Goal: Task Accomplishment & Management: Use online tool/utility

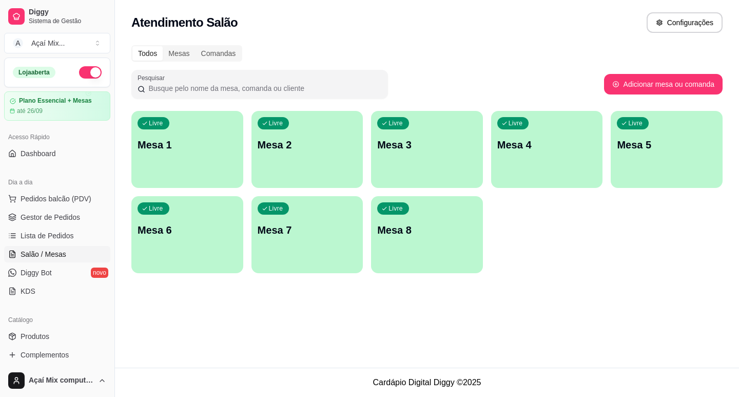
click at [226, 117] on div "Livre Mesa 1" at bounding box center [187, 143] width 112 height 65
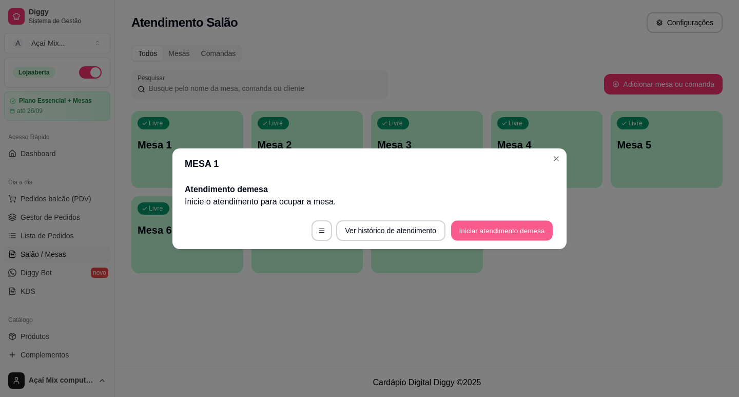
click at [495, 235] on button "Iniciar atendimento de mesa" at bounding box center [502, 230] width 102 height 20
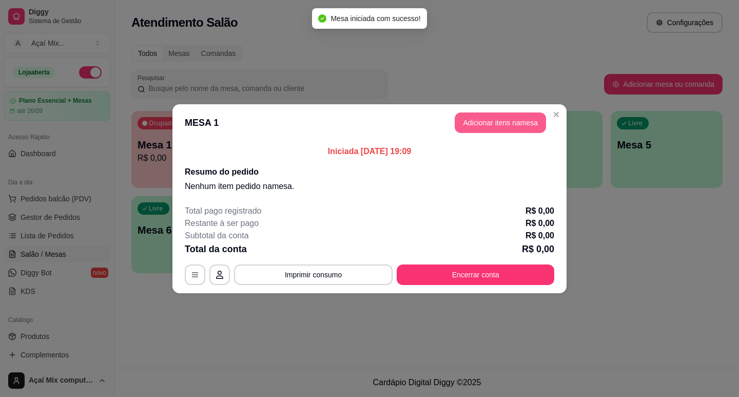
click at [514, 119] on button "Adicionar itens na mesa" at bounding box center [500, 122] width 91 height 21
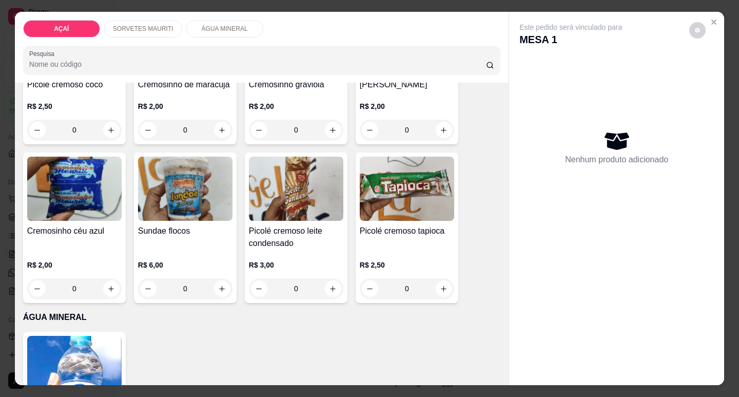
scroll to position [616, 0]
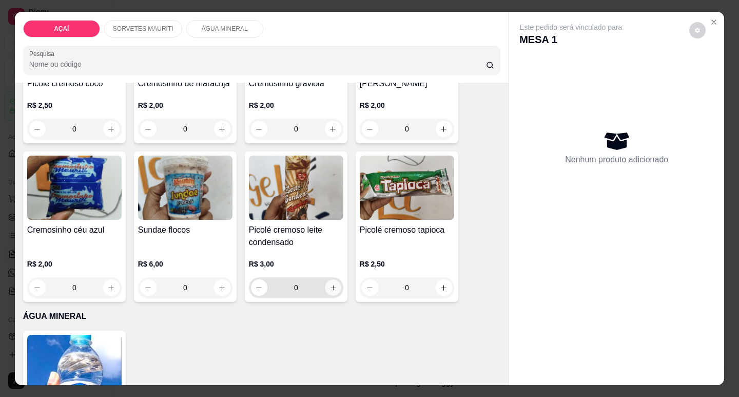
click at [329, 287] on icon "increase-product-quantity" at bounding box center [333, 288] width 8 height 8
type input "1"
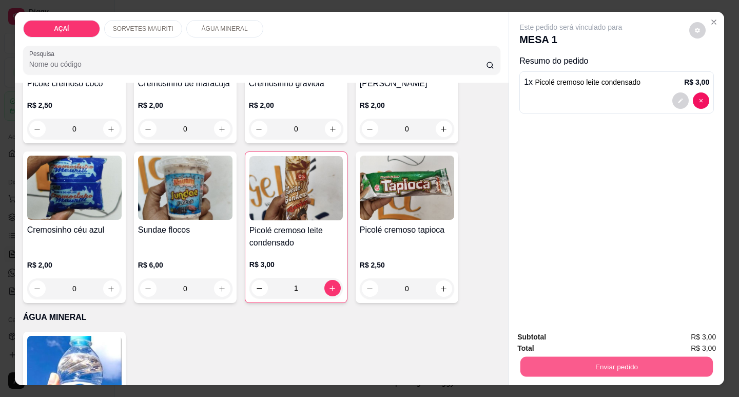
click at [574, 361] on button "Enviar pedido" at bounding box center [616, 366] width 192 height 20
click at [588, 335] on button "Não registrar e enviar pedido" at bounding box center [582, 336] width 107 height 19
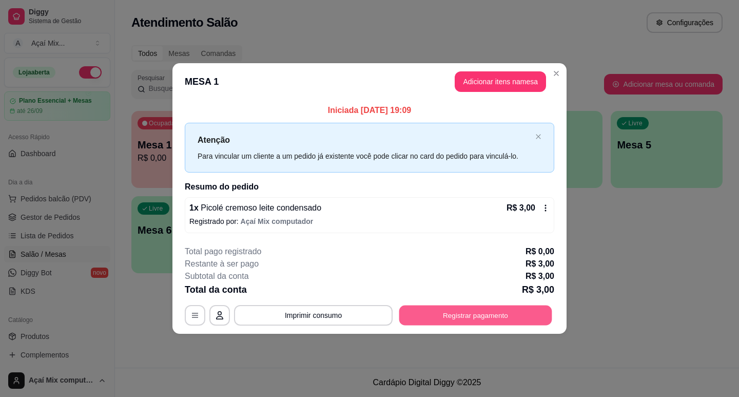
click at [475, 307] on button "Registrar pagamento" at bounding box center [475, 315] width 153 height 20
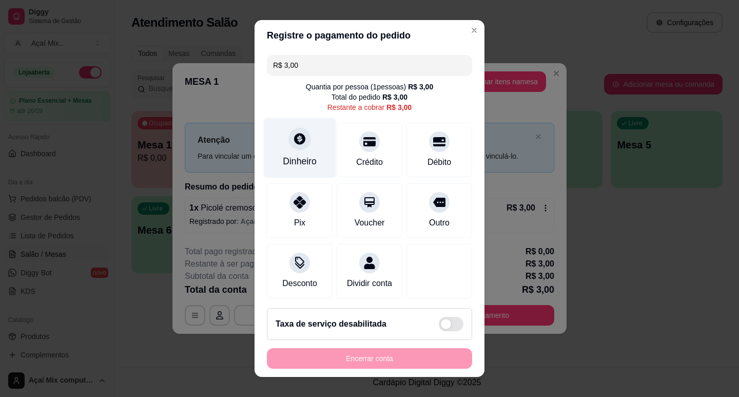
click at [294, 160] on div "Dinheiro" at bounding box center [300, 160] width 34 height 13
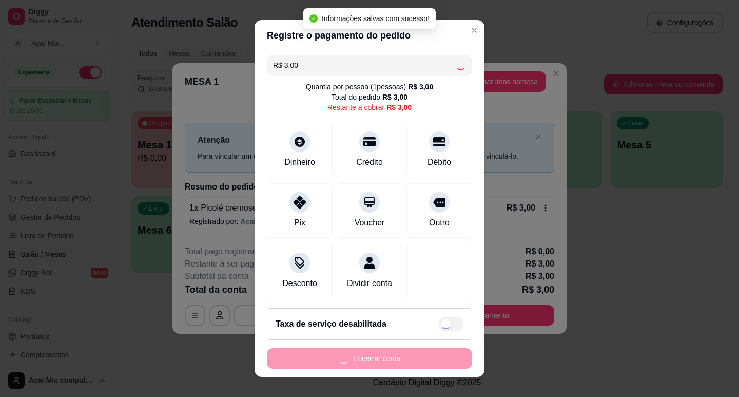
type input "R$ 0,00"
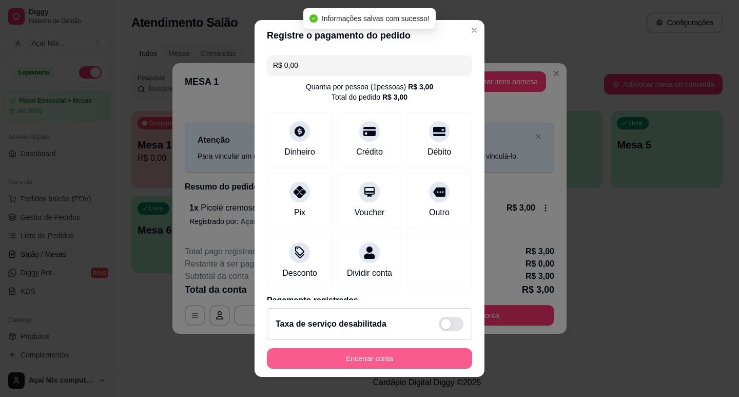
click at [419, 364] on button "Encerrar conta" at bounding box center [369, 358] width 205 height 21
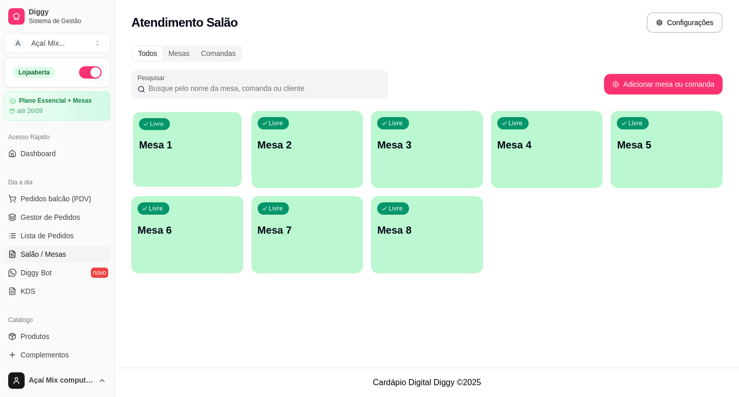
click at [203, 166] on div "Livre Mesa 1" at bounding box center [187, 143] width 108 height 63
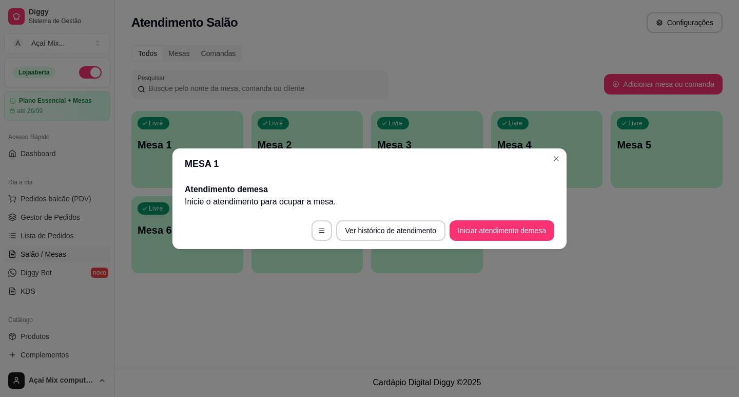
click at [502, 247] on footer "Ver histórico de atendimento Iniciar atendimento de mesa" at bounding box center [369, 230] width 394 height 37
click at [511, 238] on button "Iniciar atendimento de mesa" at bounding box center [501, 230] width 105 height 21
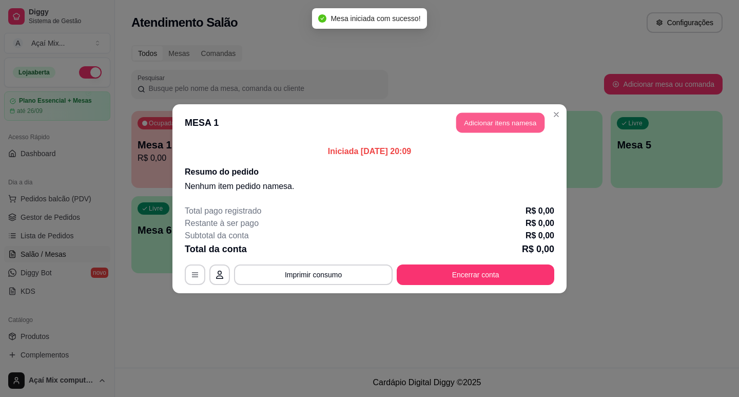
click at [490, 128] on button "Adicionar itens na mesa" at bounding box center [500, 122] width 88 height 20
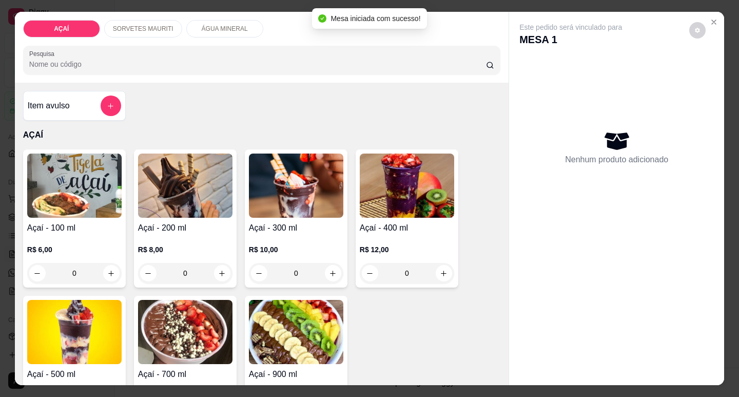
click at [328, 268] on div "0" at bounding box center [296, 273] width 94 height 21
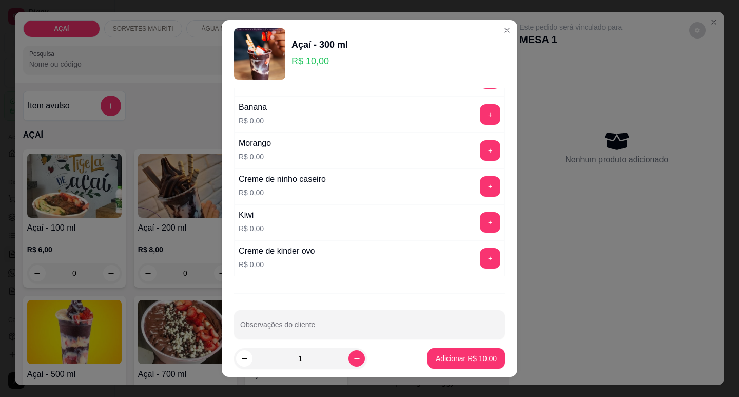
scroll to position [1371, 0]
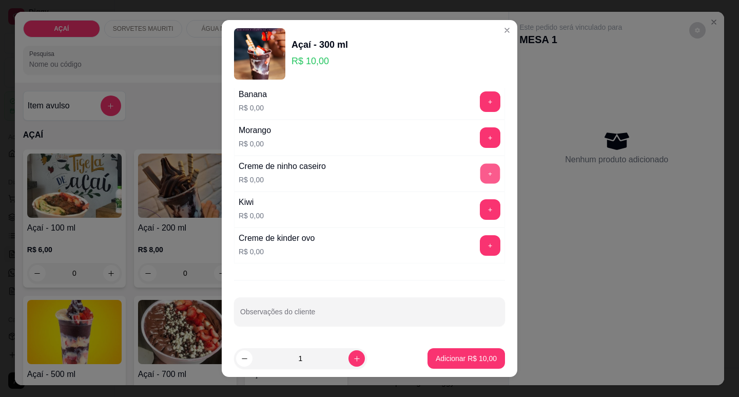
click at [480, 178] on button "+" at bounding box center [490, 173] width 20 height 20
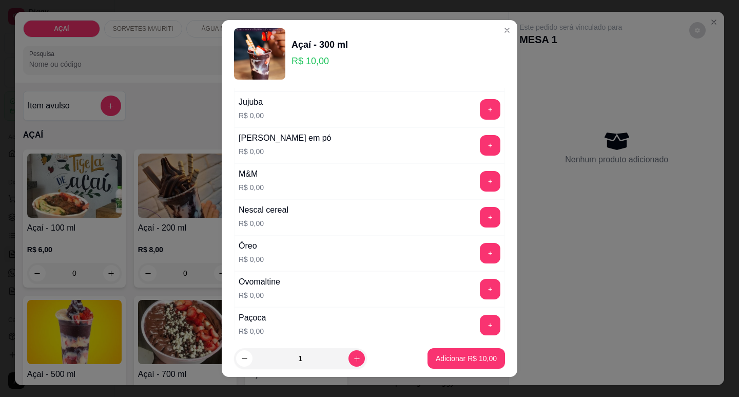
scroll to position [909, 0]
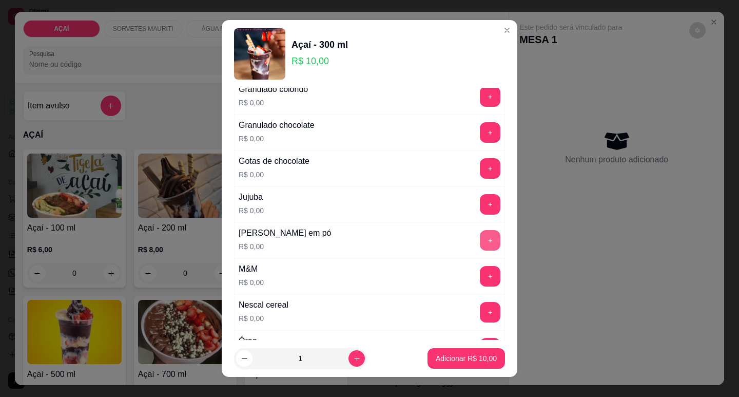
click at [480, 235] on button "+" at bounding box center [490, 240] width 21 height 21
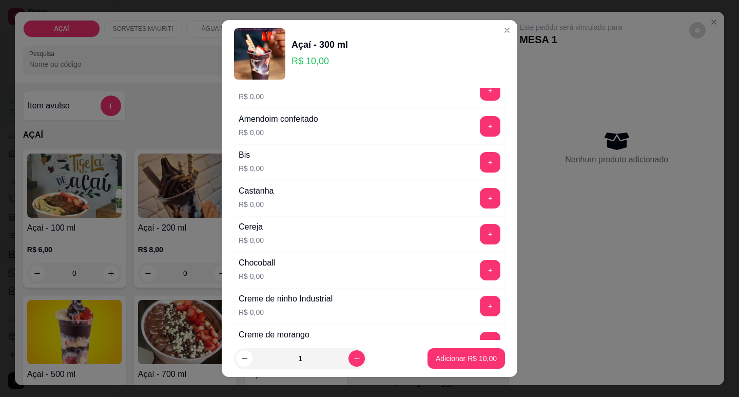
scroll to position [37, 0]
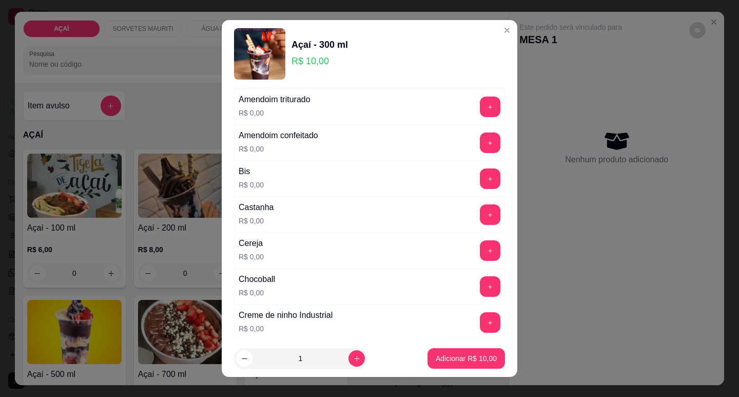
click at [476, 207] on div "+" at bounding box center [490, 214] width 29 height 21
click at [480, 207] on button "+" at bounding box center [490, 214] width 20 height 20
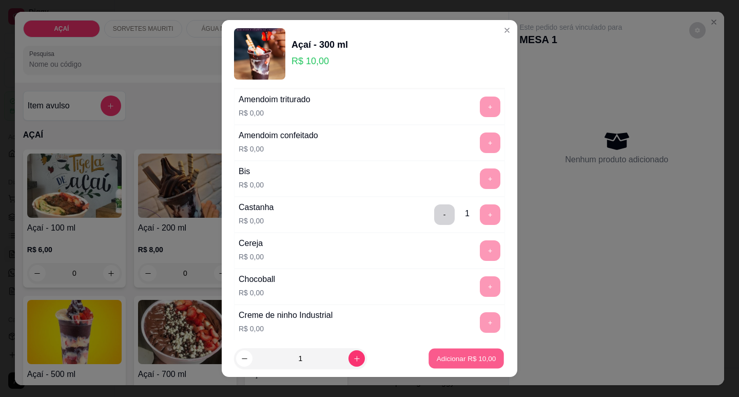
click at [459, 364] on button "Adicionar R$ 10,00" at bounding box center [465, 358] width 75 height 20
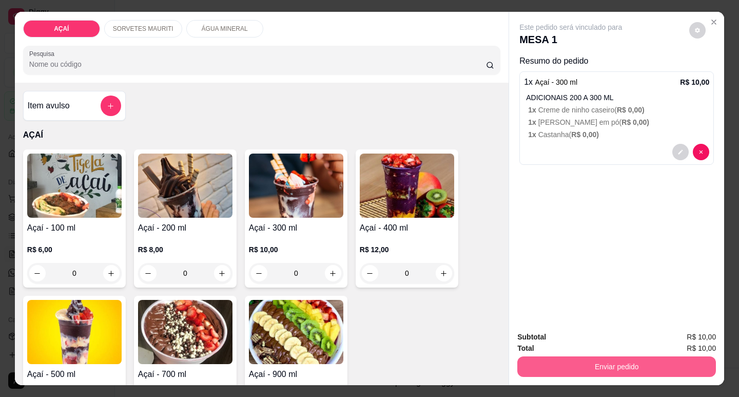
click at [594, 356] on button "Enviar pedido" at bounding box center [616, 366] width 199 height 21
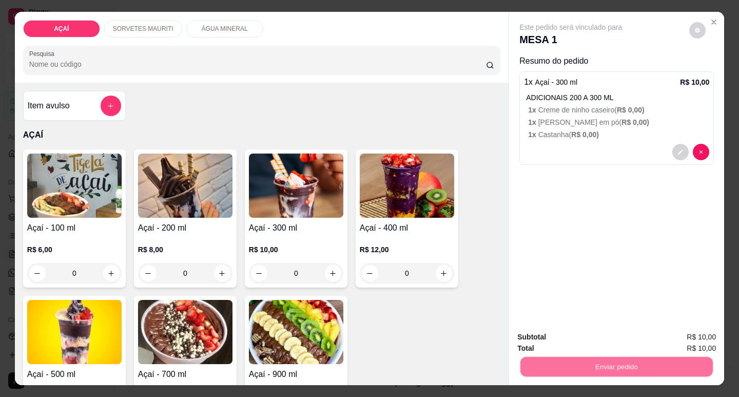
click at [560, 339] on button "Não registrar e enviar pedido" at bounding box center [582, 336] width 107 height 19
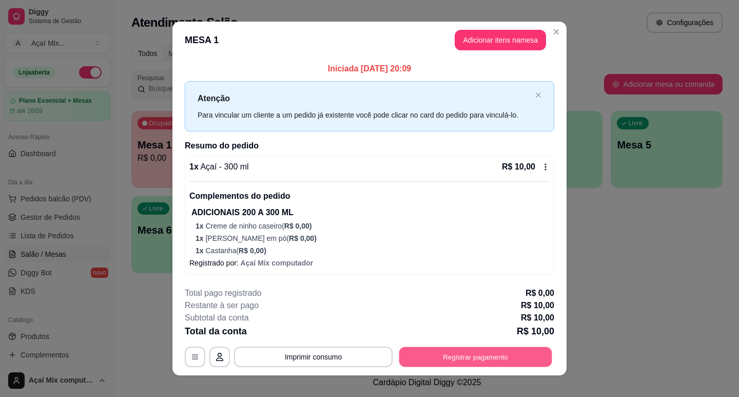
click at [479, 359] on button "Registrar pagamento" at bounding box center [475, 356] width 153 height 20
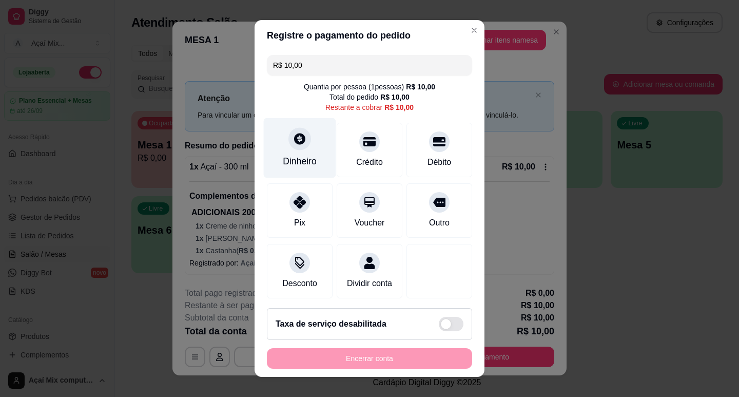
click at [301, 154] on div "Dinheiro" at bounding box center [300, 147] width 72 height 60
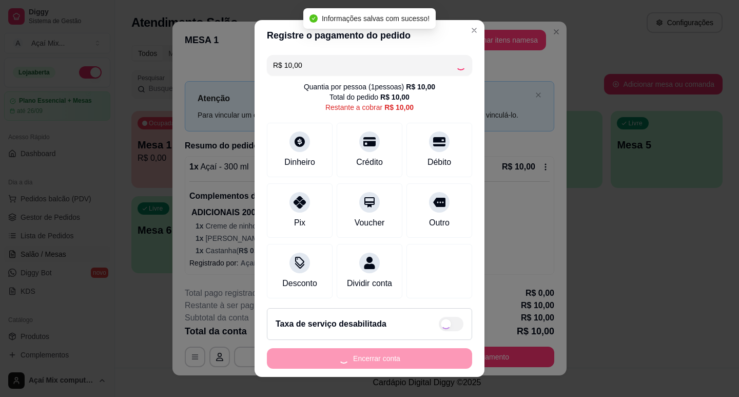
type input "R$ 0,00"
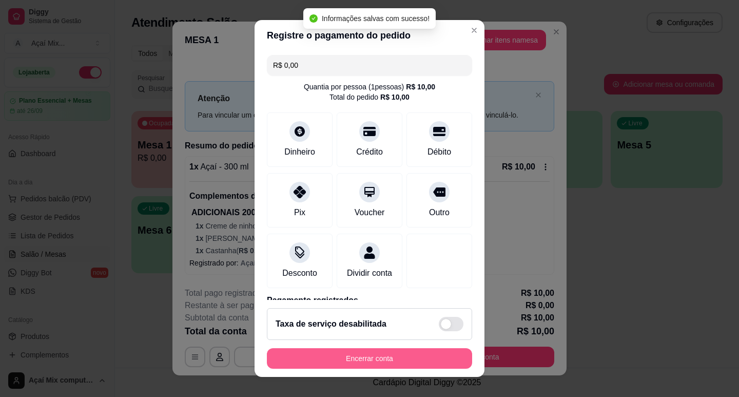
click at [420, 363] on button "Encerrar conta" at bounding box center [369, 358] width 205 height 21
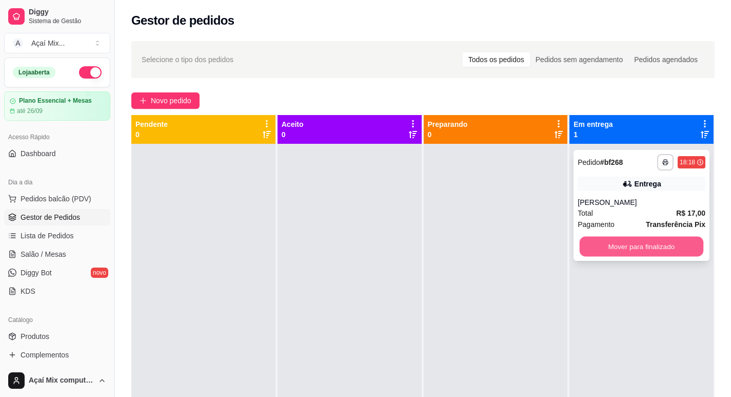
click at [637, 249] on button "Mover para finalizado" at bounding box center [642, 246] width 124 height 20
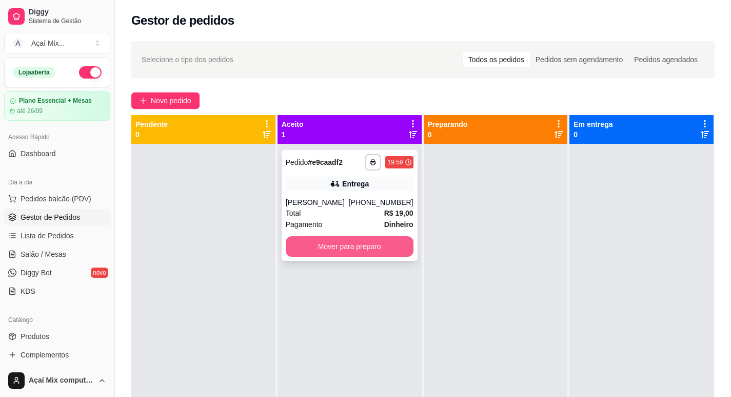
click at [379, 247] on button "Mover para preparo" at bounding box center [350, 246] width 128 height 21
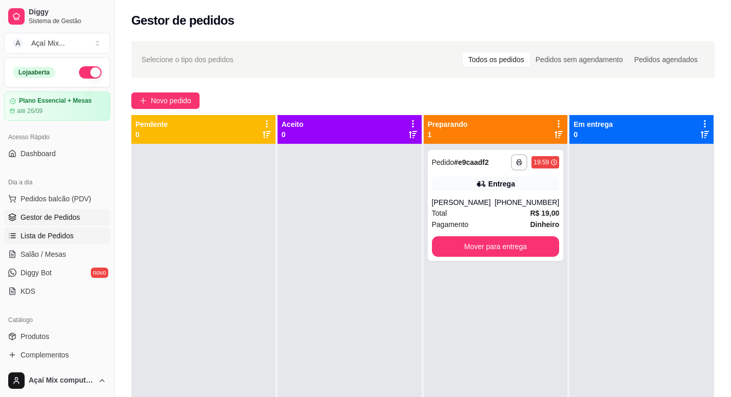
click at [54, 238] on span "Lista de Pedidos" at bounding box center [47, 235] width 53 height 10
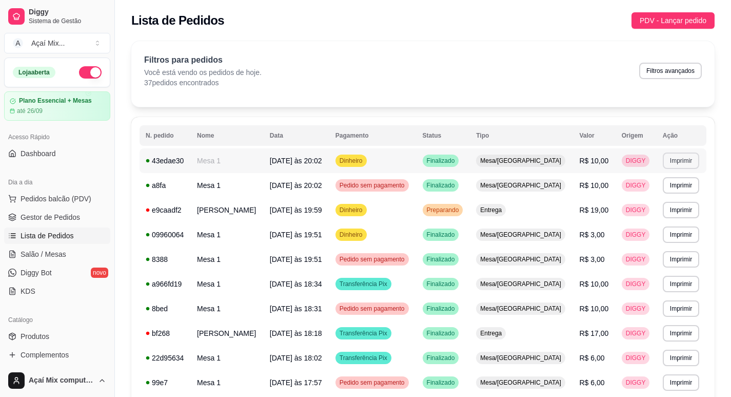
click at [667, 163] on button "Imprimir" at bounding box center [681, 160] width 36 height 16
click at [663, 196] on button "Impressora" at bounding box center [660, 196] width 74 height 16
click at [62, 213] on span "Gestor de Pedidos" at bounding box center [51, 217] width 60 height 10
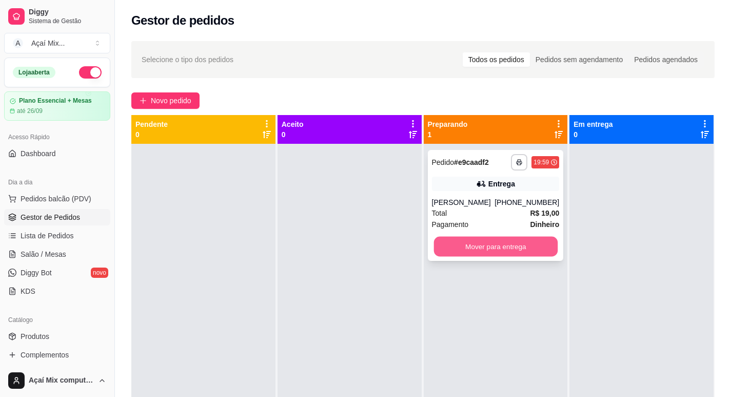
click at [500, 241] on button "Mover para entrega" at bounding box center [495, 246] width 124 height 20
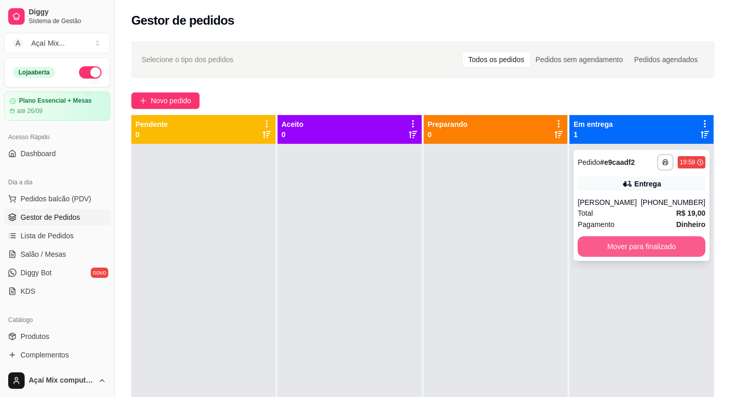
click at [685, 248] on button "Mover para finalizado" at bounding box center [642, 246] width 128 height 21
